Goal: Task Accomplishment & Management: Complete application form

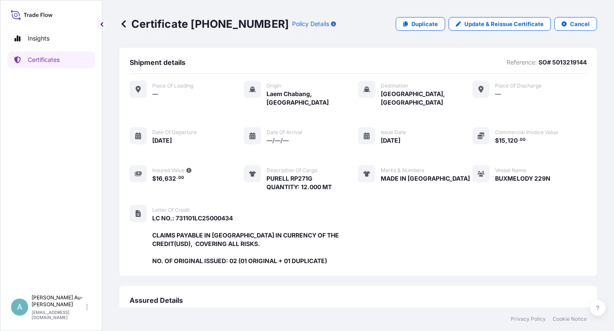
scroll to position [219, 0]
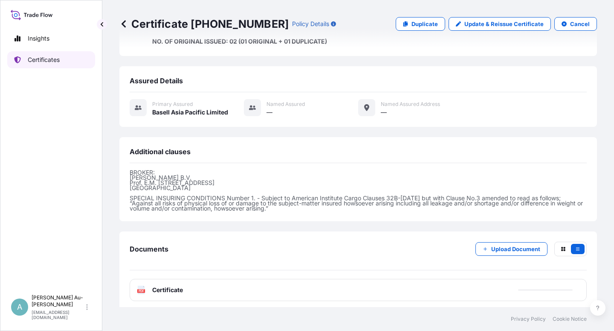
click at [47, 64] on p "Certificates" at bounding box center [44, 59] width 32 height 9
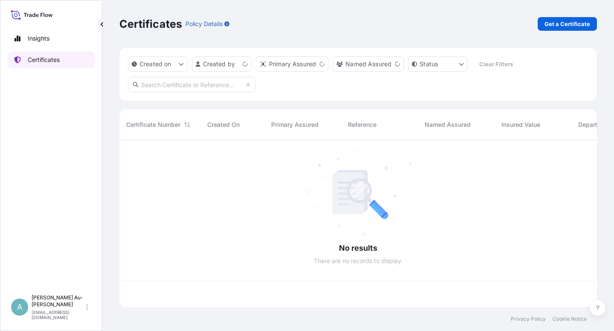
scroll to position [164, 471]
click at [169, 90] on input "text" at bounding box center [192, 84] width 128 height 15
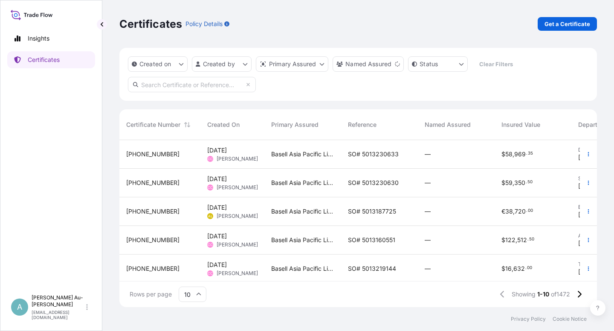
type input "5"
type input "1567-1"
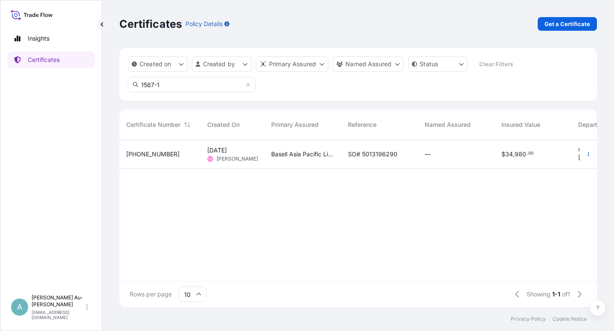
click at [367, 153] on span "SO# 5013196290" at bounding box center [372, 154] width 49 height 9
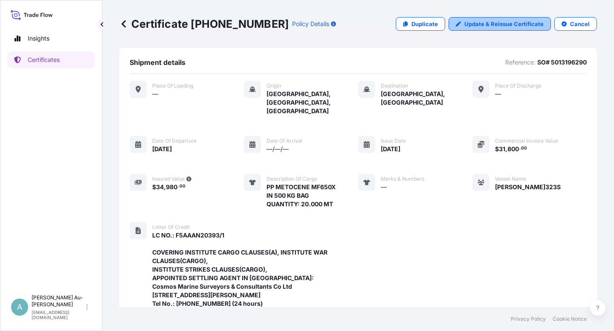
click at [471, 23] on p "Update & Reissue Certificate" at bounding box center [504, 24] width 79 height 9
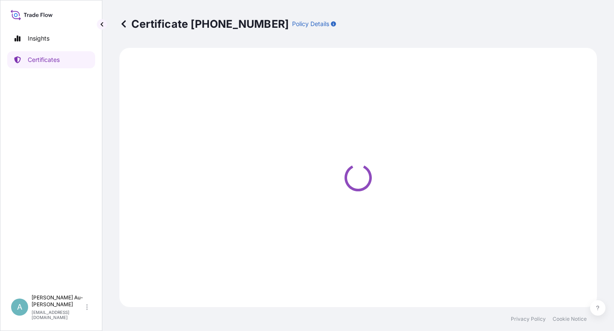
select select "Sea"
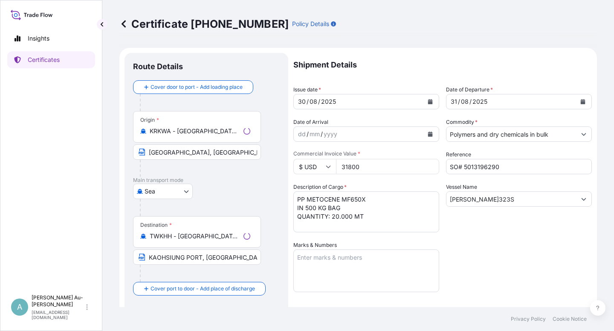
select select "32034"
click at [424, 100] on button "Calendar" at bounding box center [431, 102] width 14 height 14
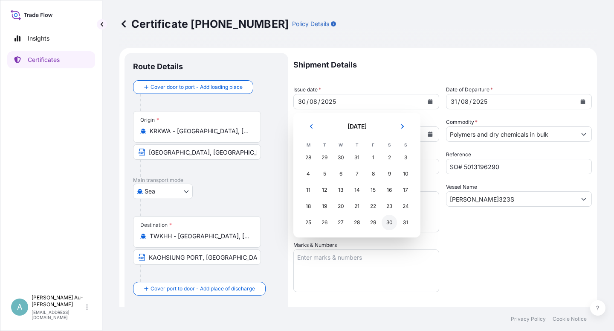
click at [389, 223] on div "30" at bounding box center [389, 222] width 15 height 15
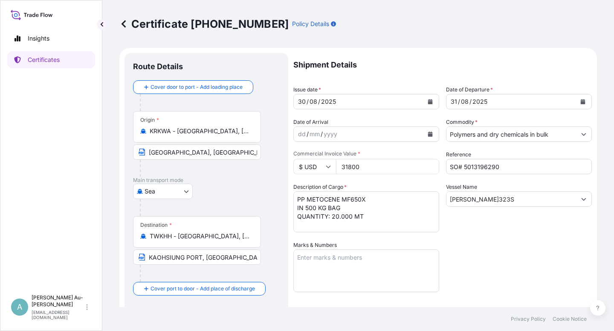
click at [497, 264] on div "Shipment Details Issue date * [DATE] Date of Departure * [DATE] Date of Arrival…" at bounding box center [443, 272] width 299 height 439
click at [149, 257] on input "KAOHSIUNG PORT, [GEOGRAPHIC_DATA](PORT OF DISCHARGE: KAOHSIUNG [GEOGRAPHIC_DATA…" at bounding box center [197, 256] width 128 height 15
click at [215, 259] on input "Text to appear on certificate" at bounding box center [197, 256] width 128 height 15
paste input "[GEOGRAPHIC_DATA] Port, [GEOGRAPHIC_DATA] (Port Of Discharge: [GEOGRAPHIC_DATA]…"
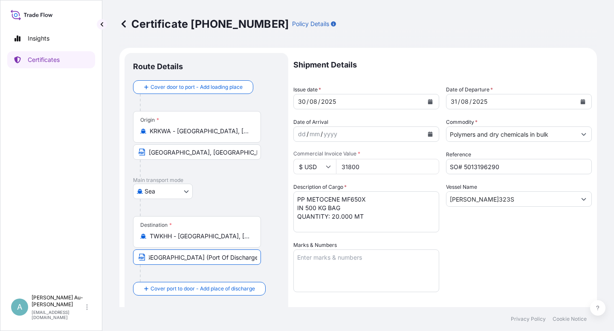
type input "[GEOGRAPHIC_DATA] Port, [GEOGRAPHIC_DATA] (Port Of Discharge: [GEOGRAPHIC_DATA]…"
click at [489, 248] on div "Shipment Details Issue date * [DATE] Date of Departure * [DATE] Date of Arrival…" at bounding box center [443, 272] width 299 height 439
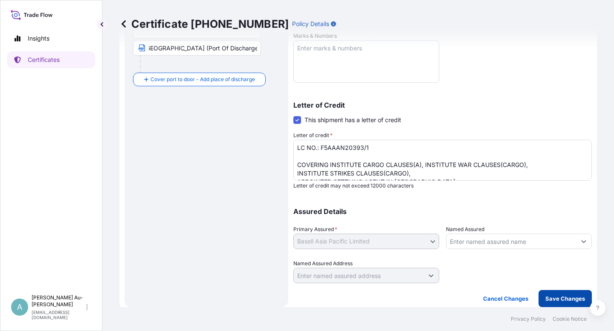
click at [546, 298] on p "Save Changes" at bounding box center [566, 298] width 40 height 9
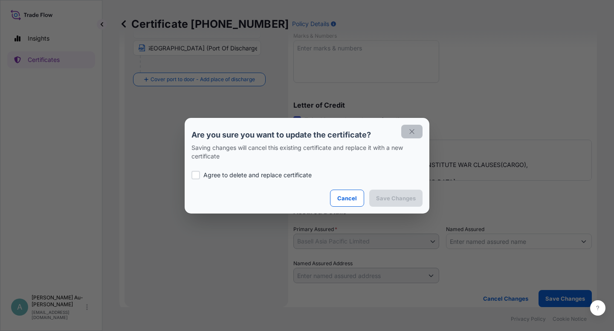
click at [411, 133] on icon "button" at bounding box center [412, 131] width 5 height 5
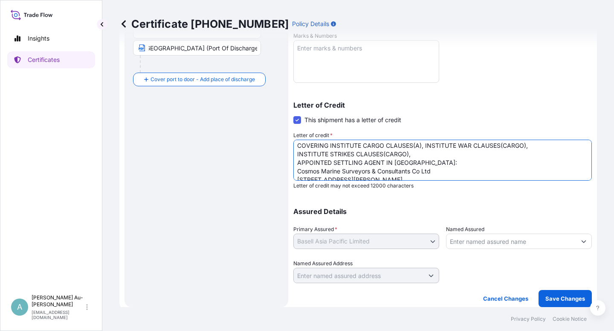
scroll to position [22, 0]
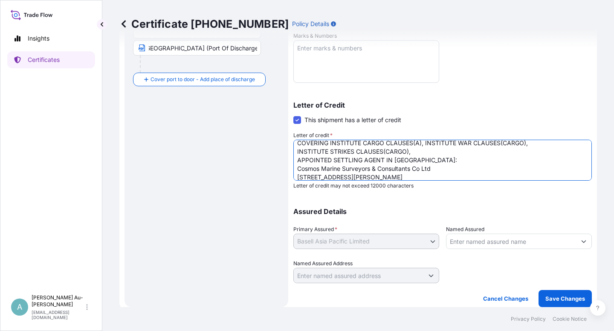
click at [296, 163] on textarea "LC NO.: F5AAAN20393/1 COVERING INSTITUTE CARGO CLAUSES(A), INSTITUTE WAR CLAUSE…" at bounding box center [443, 160] width 299 height 41
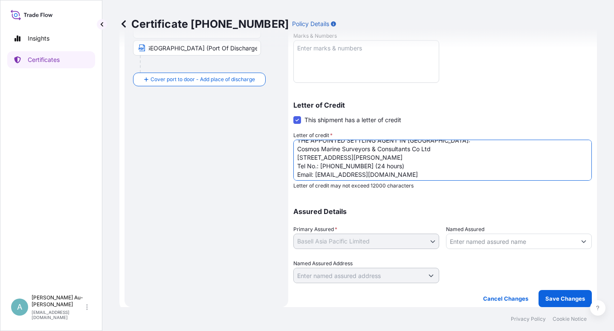
scroll to position [44, 0]
drag, startPoint x: 298, startPoint y: 165, endPoint x: 412, endPoint y: 169, distance: 114.0
click at [412, 169] on textarea "LC NO.: F5AAAN20393/1 COVERING INSTITUTE CARGO CLAUSES(A), INSTITUTE WAR CLAUSE…" at bounding box center [443, 160] width 299 height 41
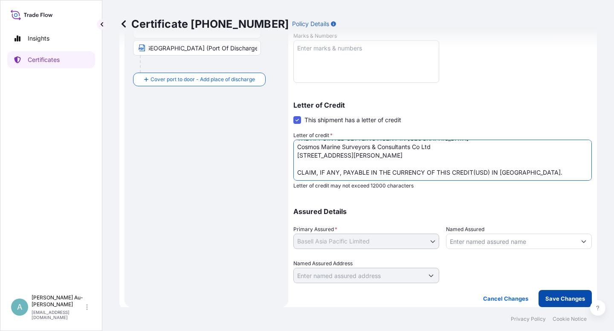
type textarea "LC NO.: F5AAAN20393/1 COVERING INSTITUTE CARGO CLAUSES(A), INSTITUTE WAR CLAUSE…"
click at [554, 296] on p "Save Changes" at bounding box center [566, 298] width 40 height 9
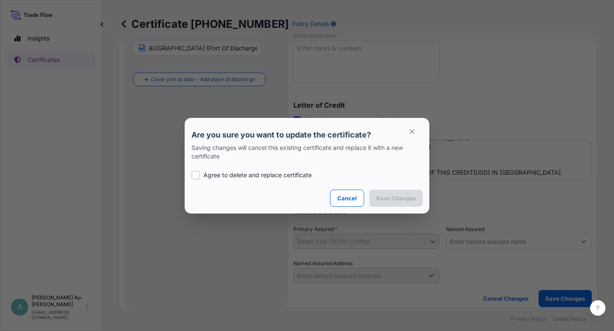
click at [223, 173] on p "Agree to delete and replace certificate" at bounding box center [258, 175] width 108 height 9
checkbox input "true"
click at [395, 198] on p "Save Changes" at bounding box center [396, 198] width 40 height 9
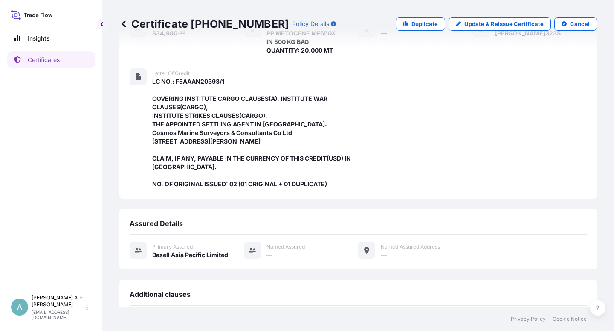
scroll to position [288, 0]
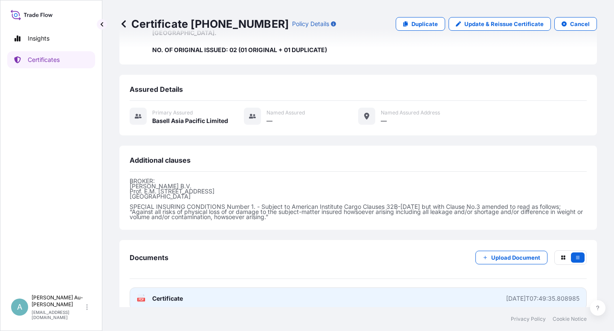
click at [214, 288] on link "PDF Certificate [DATE]T07:49:35.808985" at bounding box center [358, 298] width 457 height 22
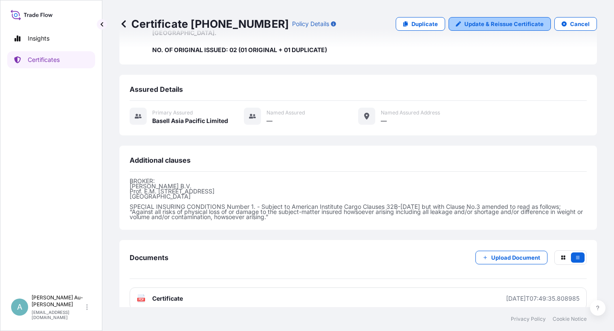
click at [496, 23] on p "Update & Reissue Certificate" at bounding box center [504, 24] width 79 height 9
select select "Sea"
select select "32034"
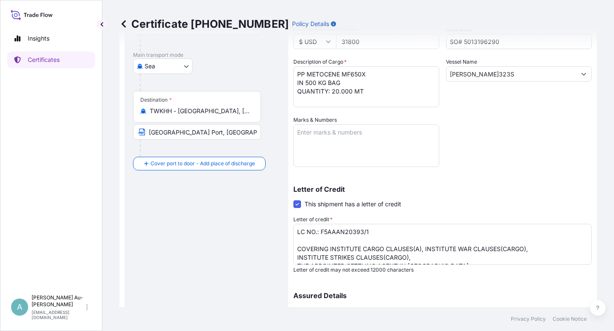
scroll to position [107, 0]
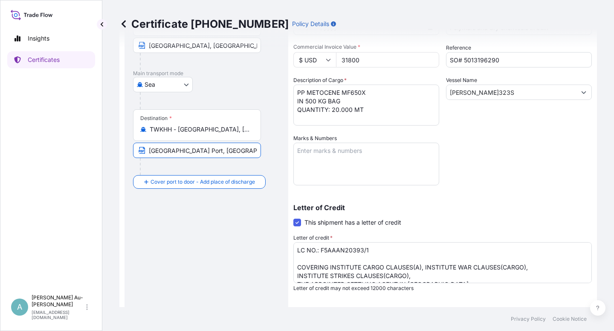
drag, startPoint x: 225, startPoint y: 153, endPoint x: 269, endPoint y: 153, distance: 44.4
click at [227, 153] on input "[GEOGRAPHIC_DATA] Port, [GEOGRAPHIC_DATA] (Port Of Discharge: [GEOGRAPHIC_DATA]…" at bounding box center [197, 150] width 128 height 15
click at [233, 151] on input "[GEOGRAPHIC_DATA] Port, [GEOGRAPHIC_DATA] (Port Of Discharge: [GEOGRAPHIC_DATA]…" at bounding box center [197, 150] width 128 height 15
type input "[GEOGRAPHIC_DATA] Port, [GEOGRAPHIC_DATA] (Port Of Discharge: [GEOGRAPHIC_DATA]…"
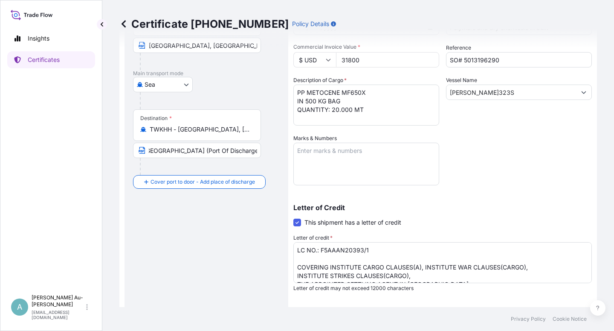
click at [492, 171] on div "Shipment Details Issue date * [DATE] Date of Departure * [DATE] Date of Arrival…" at bounding box center [443, 165] width 299 height 439
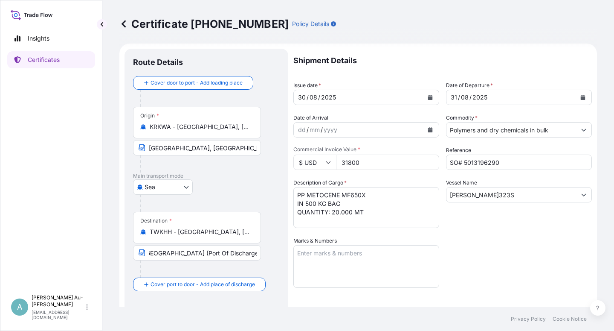
scroll to position [0, 0]
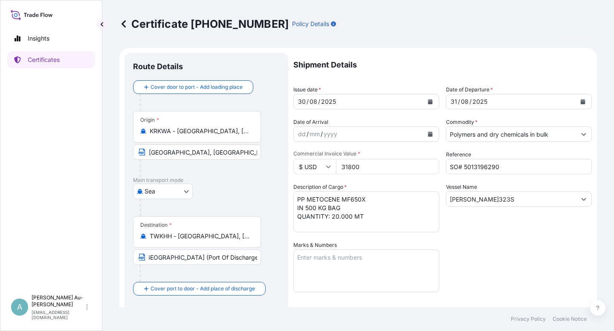
click at [424, 103] on button "Calendar" at bounding box center [431, 102] width 14 height 14
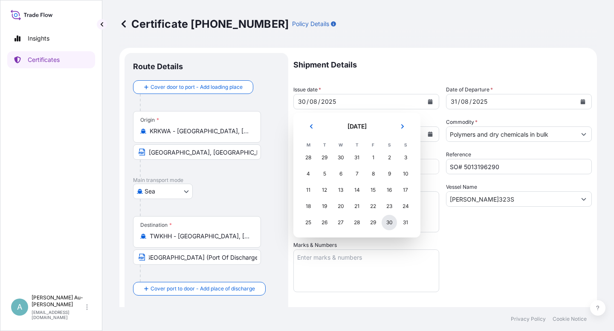
click at [389, 223] on div "30" at bounding box center [389, 222] width 15 height 15
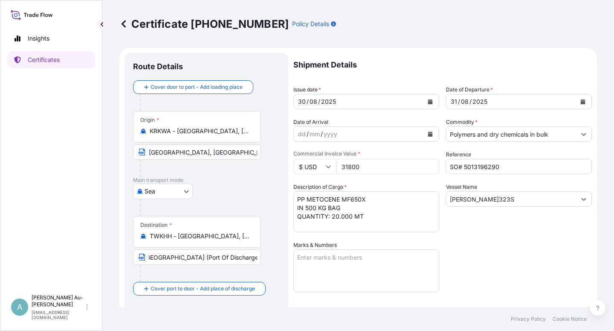
drag, startPoint x: 562, startPoint y: 239, endPoint x: 513, endPoint y: 238, distance: 49.5
click at [538, 239] on div "Shipment Details Issue date * [DATE] Date of Departure * [DATE] Date of Arrival…" at bounding box center [443, 272] width 299 height 439
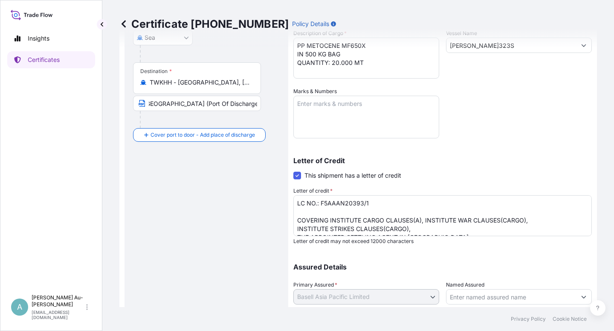
scroll to position [209, 0]
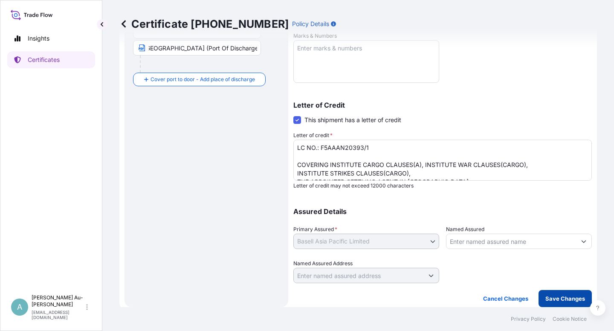
click at [546, 298] on p "Save Changes" at bounding box center [566, 298] width 40 height 9
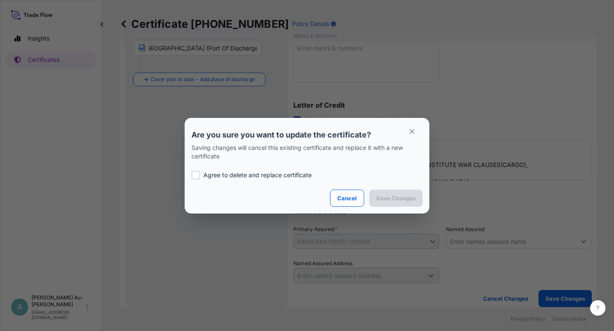
click at [227, 176] on p "Agree to delete and replace certificate" at bounding box center [258, 175] width 108 height 9
checkbox input "true"
click at [389, 200] on p "Save Changes" at bounding box center [396, 198] width 40 height 9
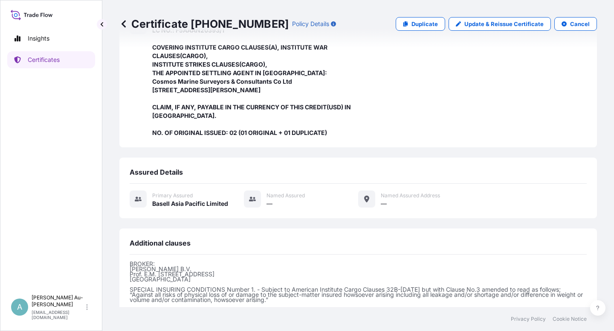
scroll to position [288, 0]
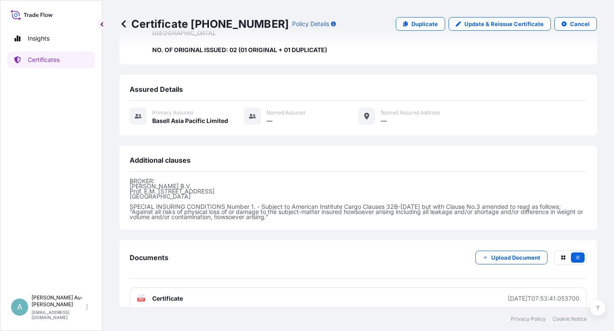
click at [174, 294] on span "Certificate" at bounding box center [167, 298] width 31 height 9
click at [52, 58] on p "Certificates" at bounding box center [44, 59] width 32 height 9
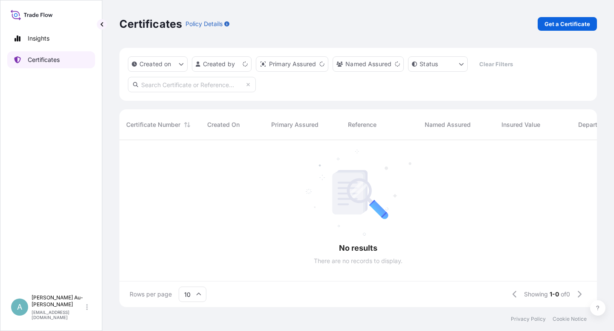
scroll to position [164, 471]
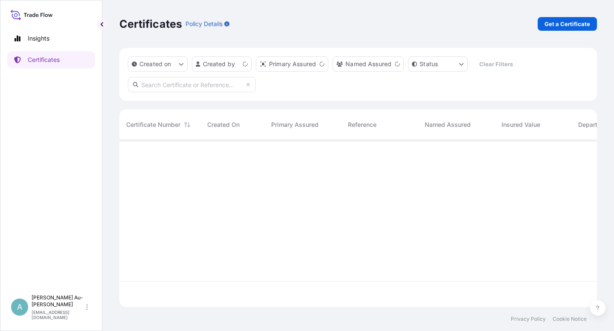
click at [173, 90] on input "text" at bounding box center [192, 84] width 128 height 15
type input "1480-1"
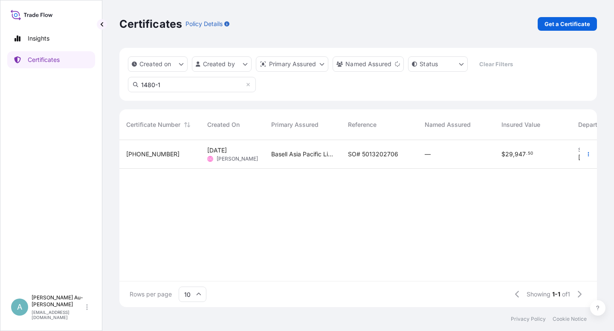
click at [384, 154] on span "SO# 5013202706" at bounding box center [373, 154] width 50 height 9
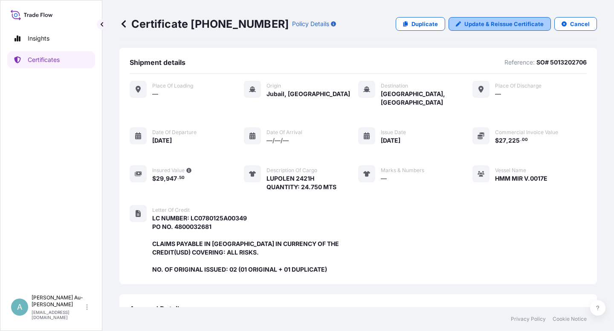
click at [488, 24] on p "Update & Reissue Certificate" at bounding box center [504, 24] width 79 height 9
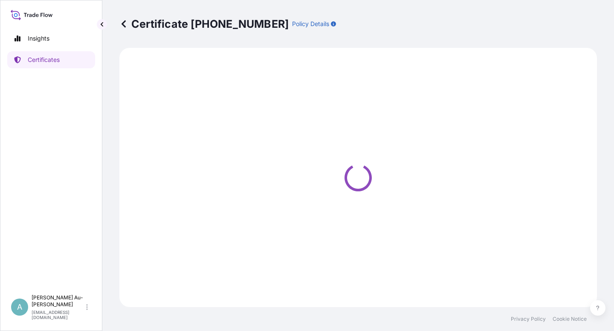
select select "Sea"
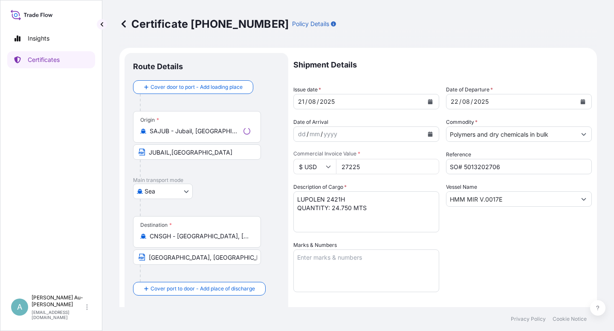
select select "32034"
click at [430, 102] on button "Calendar" at bounding box center [431, 102] width 14 height 14
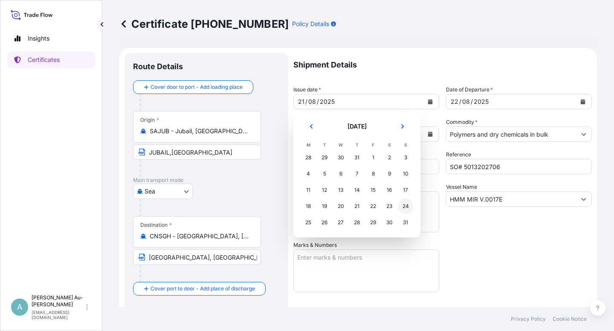
click at [405, 208] on div "24" at bounding box center [405, 205] width 15 height 15
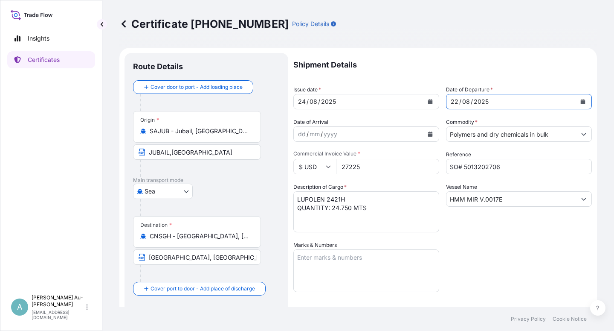
click at [581, 100] on icon "Calendar" at bounding box center [583, 101] width 5 height 5
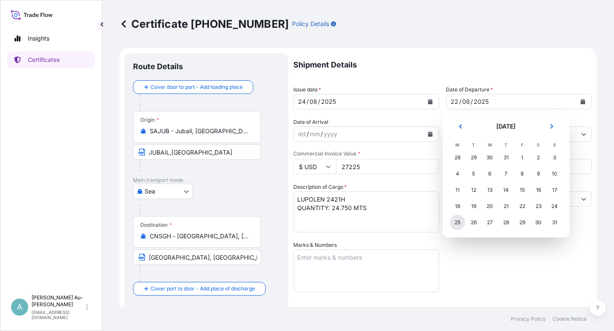
click at [459, 225] on div "25" at bounding box center [457, 222] width 15 height 15
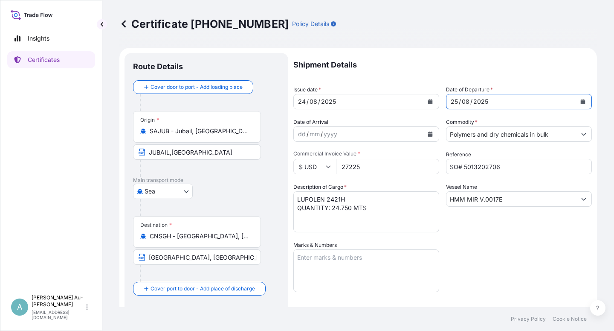
drag, startPoint x: 483, startPoint y: 265, endPoint x: 488, endPoint y: 264, distance: 4.8
click at [488, 264] on div "Shipment Details Issue date * [DATE] Date of Departure * [DATE] Date of Arrival…" at bounding box center [443, 272] width 299 height 439
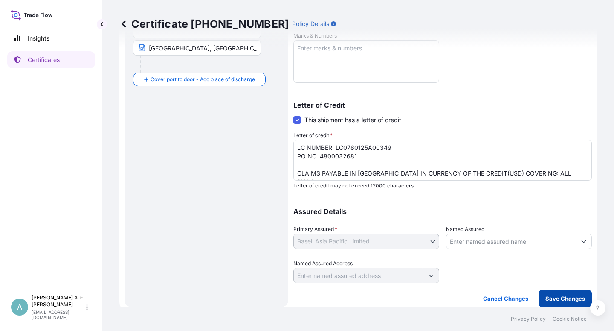
click at [549, 302] on p "Save Changes" at bounding box center [566, 298] width 40 height 9
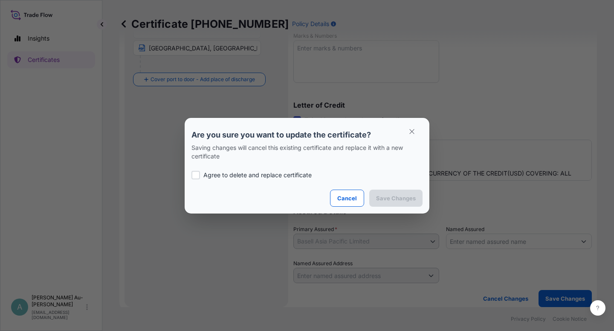
click at [204, 172] on p "Agree to delete and replace certificate" at bounding box center [258, 175] width 108 height 9
checkbox input "true"
click at [389, 195] on p "Save Changes" at bounding box center [396, 198] width 40 height 9
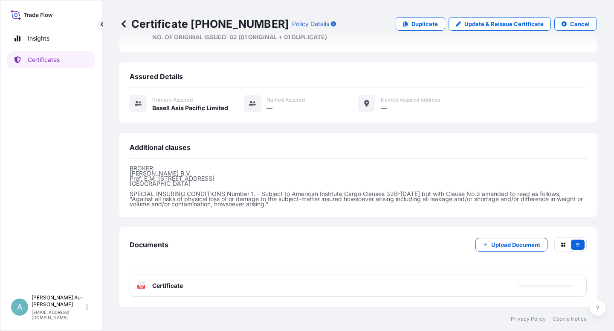
scroll to position [236, 0]
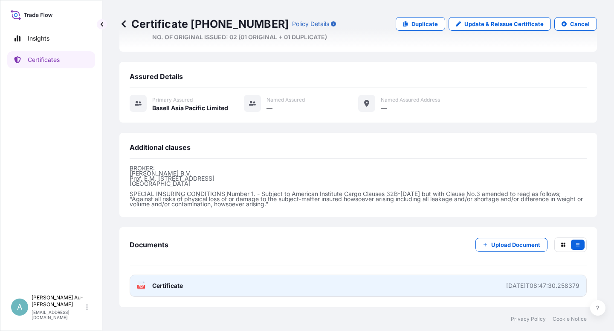
click at [175, 290] on link "PDF Certificate [DATE]T08:47:30.258379" at bounding box center [358, 285] width 457 height 22
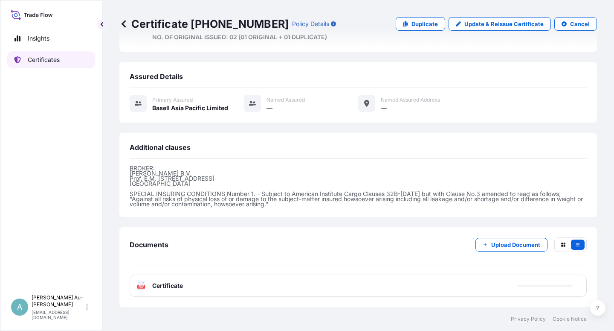
click at [55, 63] on link "Certificates" at bounding box center [51, 59] width 88 height 17
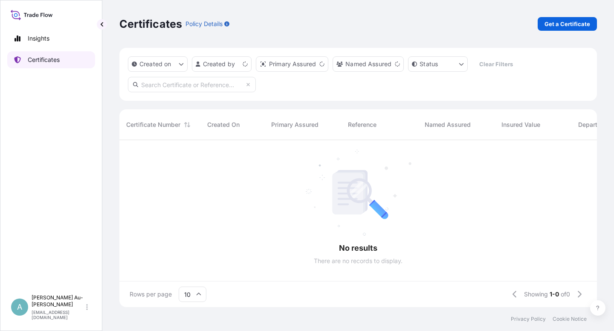
scroll to position [164, 471]
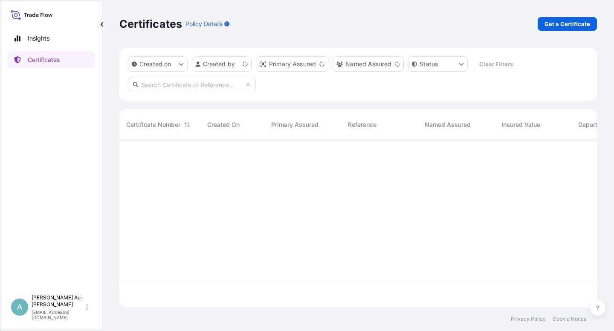
click at [227, 86] on input "text" at bounding box center [192, 84] width 128 height 15
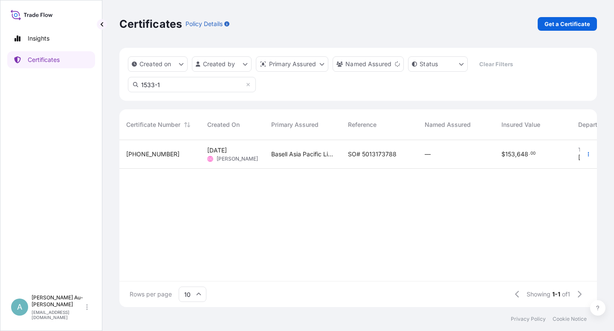
type input "1533-1"
click at [358, 154] on span "SO# 5013173788" at bounding box center [372, 154] width 49 height 9
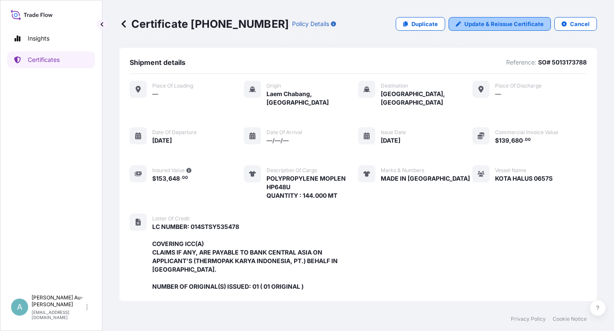
click at [472, 22] on p "Update & Reissue Certificate" at bounding box center [504, 24] width 79 height 9
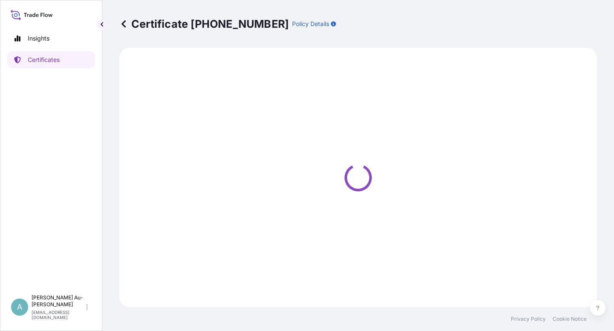
select select "Sea"
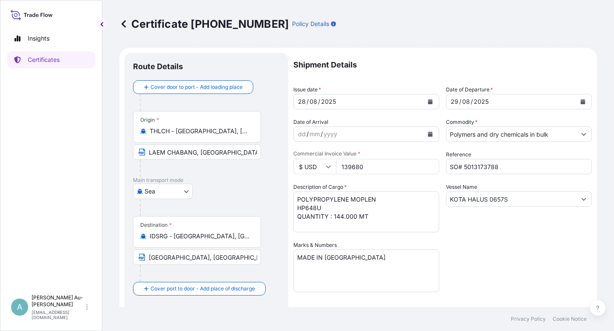
select select "32034"
click at [428, 102] on icon "Calendar" at bounding box center [430, 101] width 5 height 5
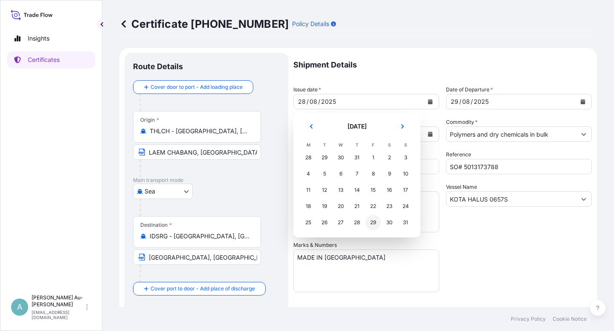
click at [373, 224] on div "29" at bounding box center [373, 222] width 15 height 15
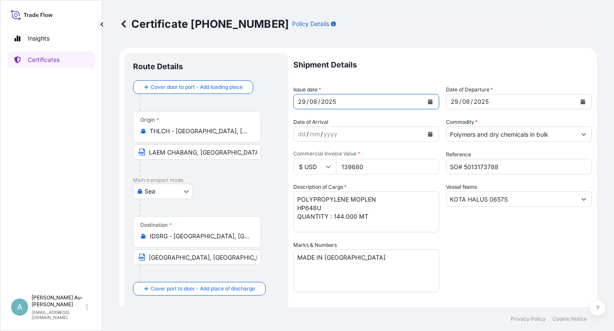
click at [581, 102] on icon "Calendar" at bounding box center [583, 101] width 5 height 5
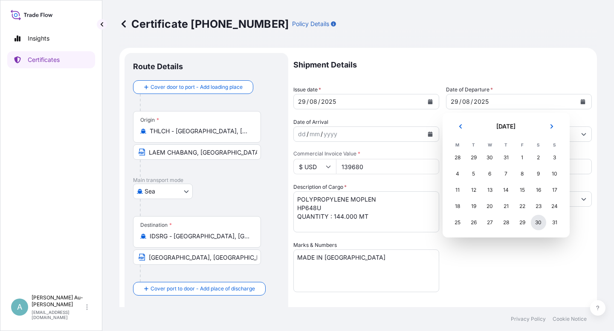
click at [541, 222] on div "30" at bounding box center [538, 222] width 15 height 15
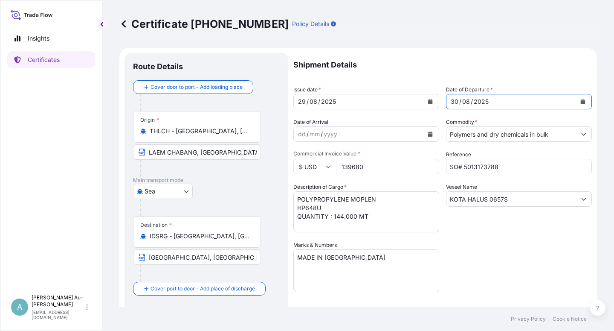
click at [506, 247] on div "Shipment Details Issue date * [DATE] Date of Departure * [DATE] Date of Arrival…" at bounding box center [443, 272] width 299 height 439
drag, startPoint x: 496, startPoint y: 258, endPoint x: 497, endPoint y: 253, distance: 4.5
click at [497, 257] on div "Shipment Details Issue date * [DATE] Date of Departure * [DATE] Date of Arrival…" at bounding box center [443, 272] width 299 height 439
click at [521, 262] on div "Shipment Details Issue date * [DATE] Date of Departure * [DATE] Date of Arrival…" at bounding box center [443, 272] width 299 height 439
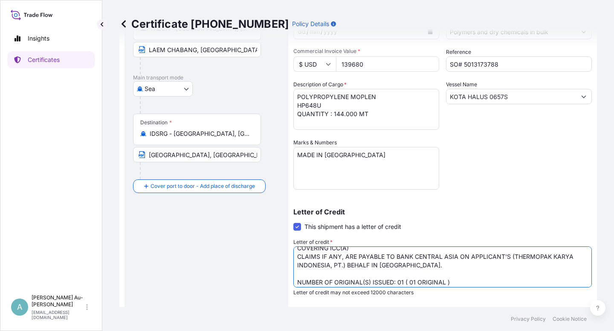
scroll to position [26, 0]
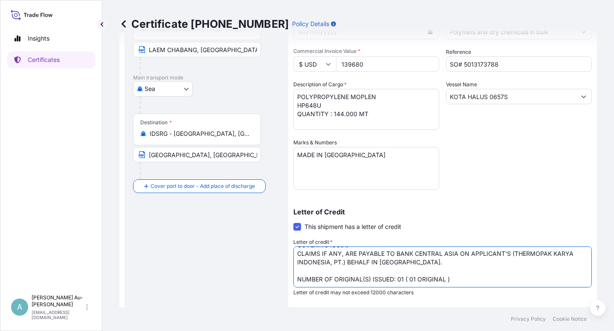
click at [458, 280] on textarea "LC NUMBER: 014STSY535478 COVERING ICC(A) CLAIMS IF ANY, ARE PAYABLE TO BANK CEN…" at bounding box center [443, 266] width 299 height 41
click at [513, 278] on textarea "LC NUMBER: 014STSY535478 COVERING ICC(A) CLAIMS IF ANY, ARE PAYABLE TO BANK CEN…" at bounding box center [443, 266] width 299 height 41
type textarea "LC NUMBER: 014STSY535478 COVERING ICC(A) CLAIMS IF ANY, ARE PAYABLE TO BANK CEN…"
click at [148, 156] on input "[GEOGRAPHIC_DATA], [GEOGRAPHIC_DATA], [GEOGRAPHIC_DATA]" at bounding box center [197, 154] width 128 height 15
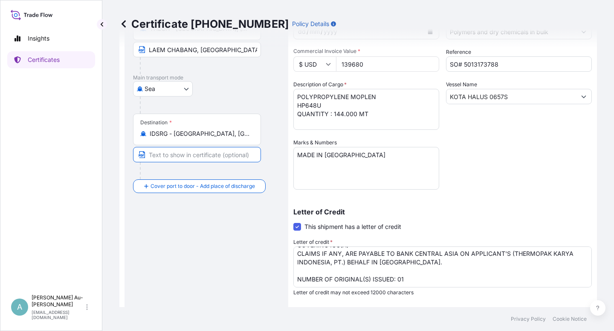
scroll to position [0, 0]
click at [211, 156] on input "Text to appear on certificate" at bounding box center [197, 154] width 128 height 15
paste input "[GEOGRAPHIC_DATA], [GEOGRAPHIC_DATA], [GEOGRAPHIC_DATA]"
type input "[GEOGRAPHIC_DATA], [GEOGRAPHIC_DATA], [GEOGRAPHIC_DATA]"
click at [547, 167] on div "Shipment Details Issue date * [DATE] Date of Departure * [DATE] Date of Arrival…" at bounding box center [443, 170] width 299 height 439
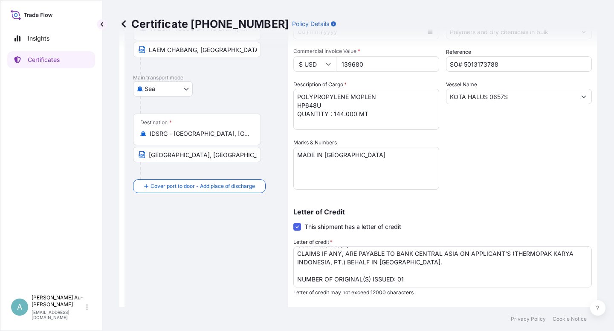
scroll to position [209, 0]
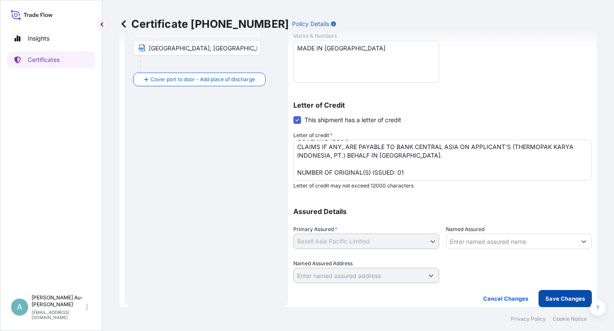
click at [546, 300] on p "Save Changes" at bounding box center [566, 298] width 40 height 9
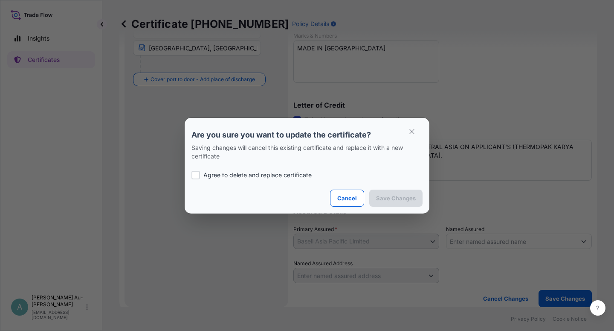
click at [215, 176] on p "Agree to delete and replace certificate" at bounding box center [258, 175] width 108 height 9
checkbox input "true"
click at [386, 200] on p "Save Changes" at bounding box center [396, 198] width 40 height 9
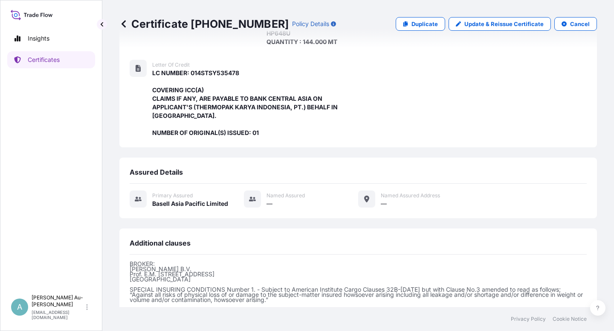
scroll to position [245, 0]
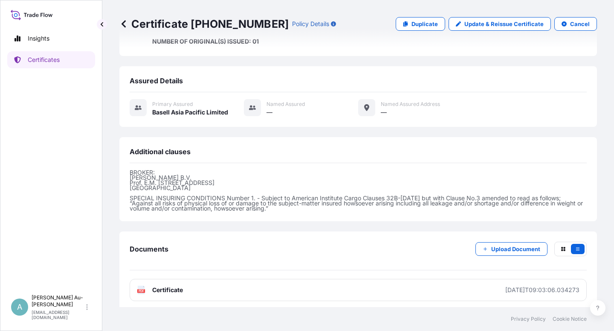
click at [179, 287] on span "Certificate" at bounding box center [167, 289] width 31 height 9
